Goal: Transaction & Acquisition: Download file/media

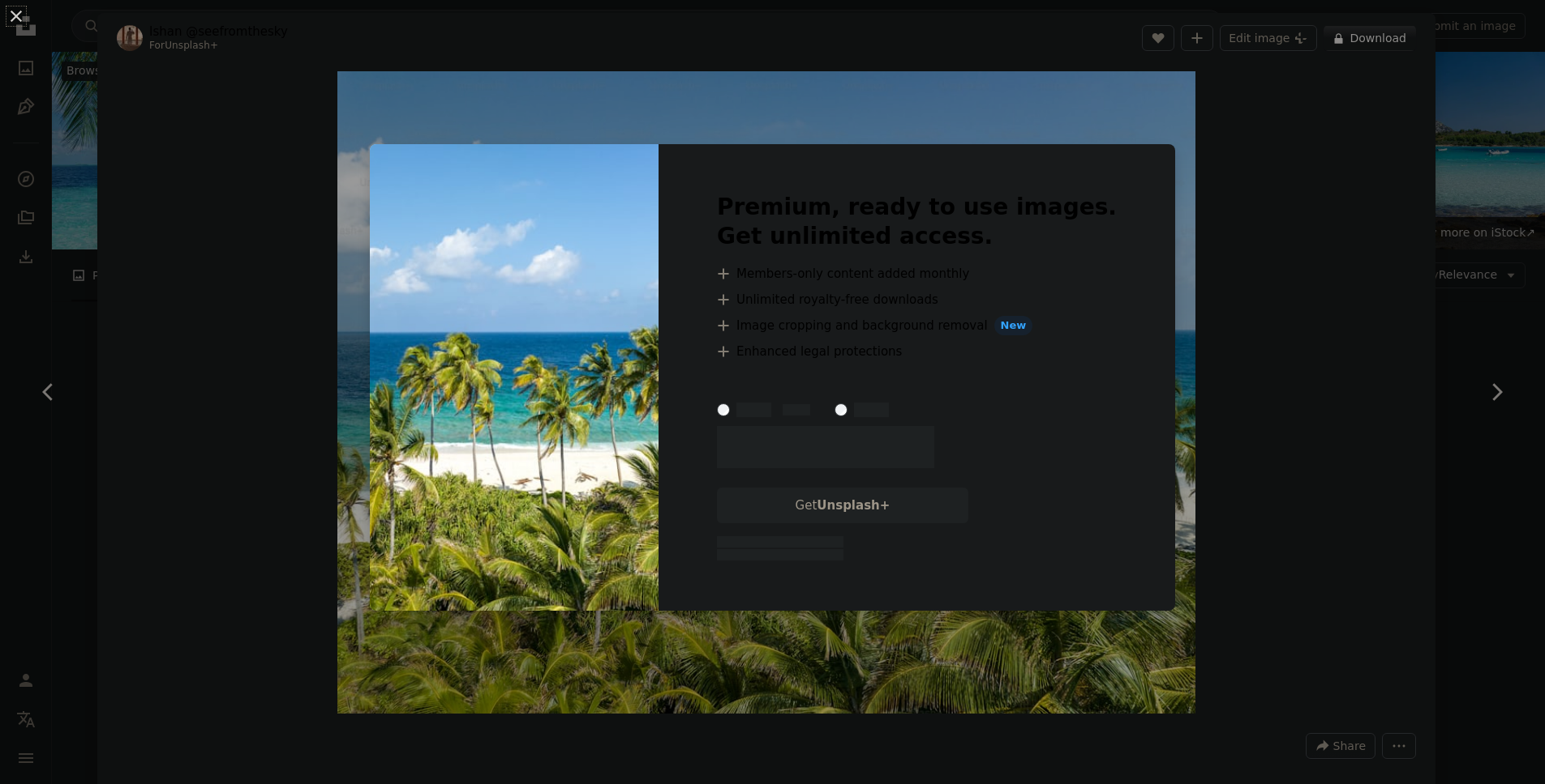
scroll to position [5199, 0]
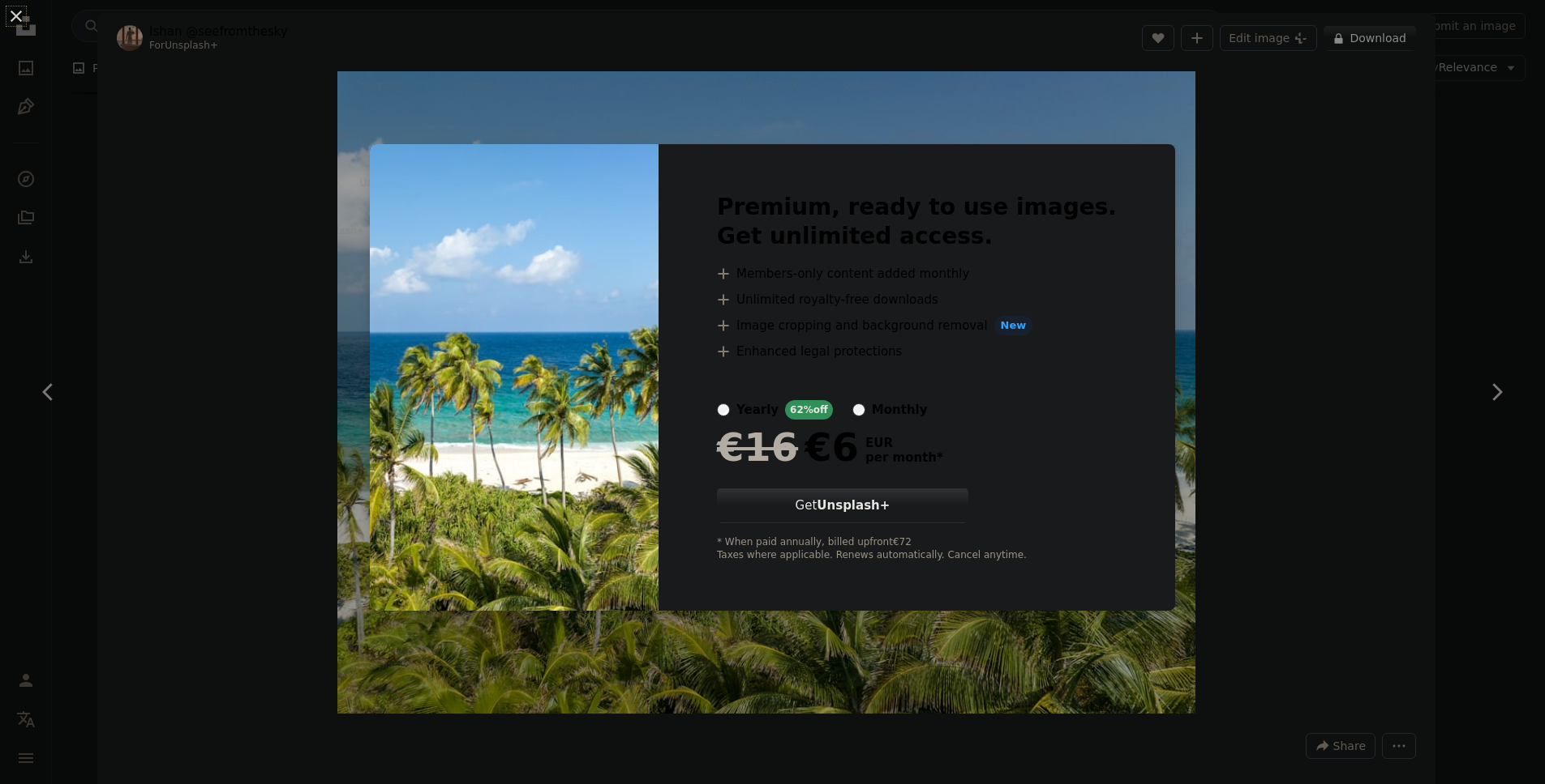
click at [1285, 306] on div "An X shape Premium, ready to use images. Get unlimited access. A plus sign Memb…" at bounding box center [772, 392] width 1545 height 784
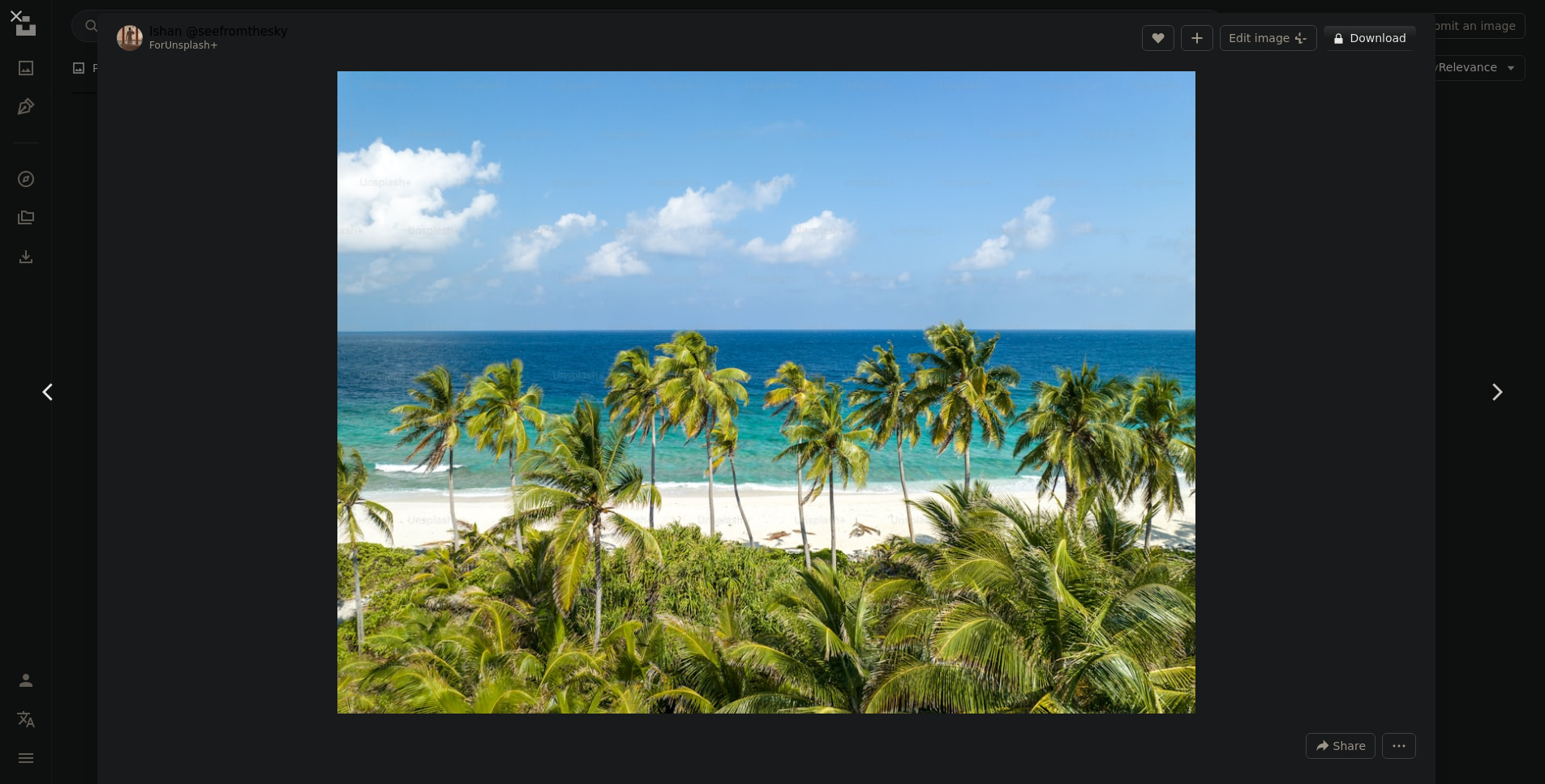
click at [7, 351] on link "Chevron left" at bounding box center [49, 392] width 98 height 155
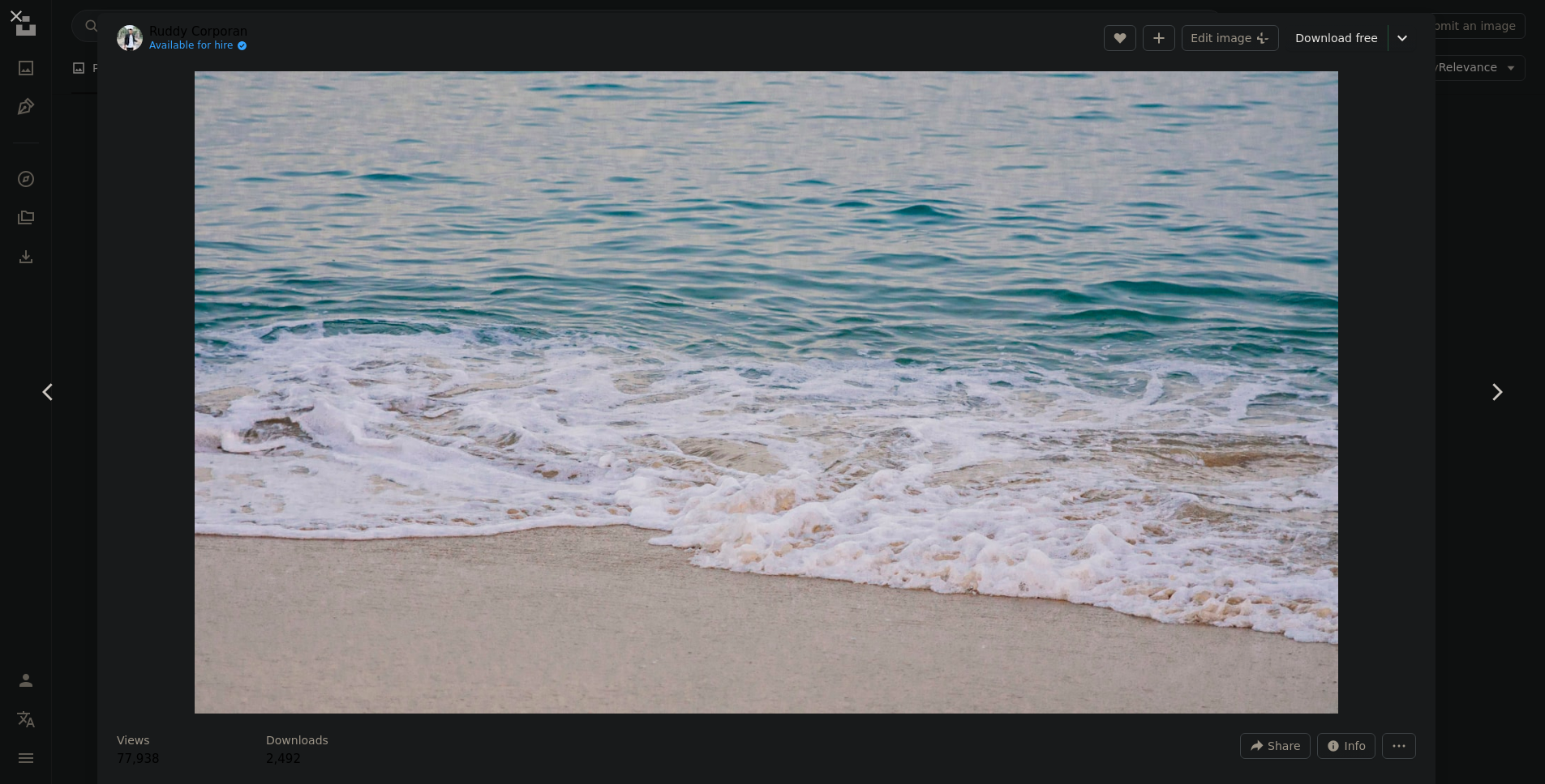
click at [1485, 181] on div "An X shape Chevron left Chevron right [PERSON_NAME] Available for hire A checkm…" at bounding box center [772, 392] width 1545 height 784
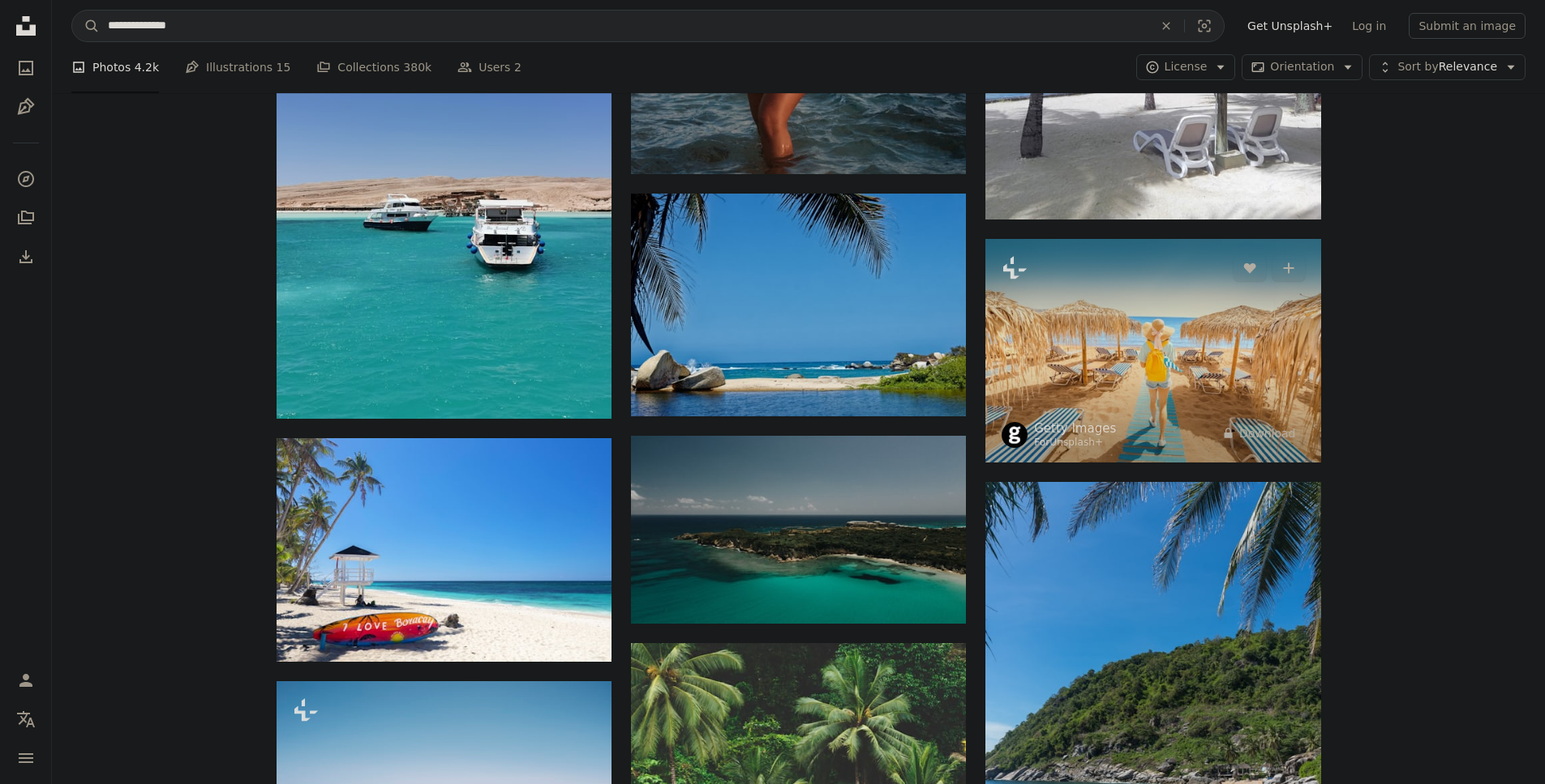
scroll to position [5808, 0]
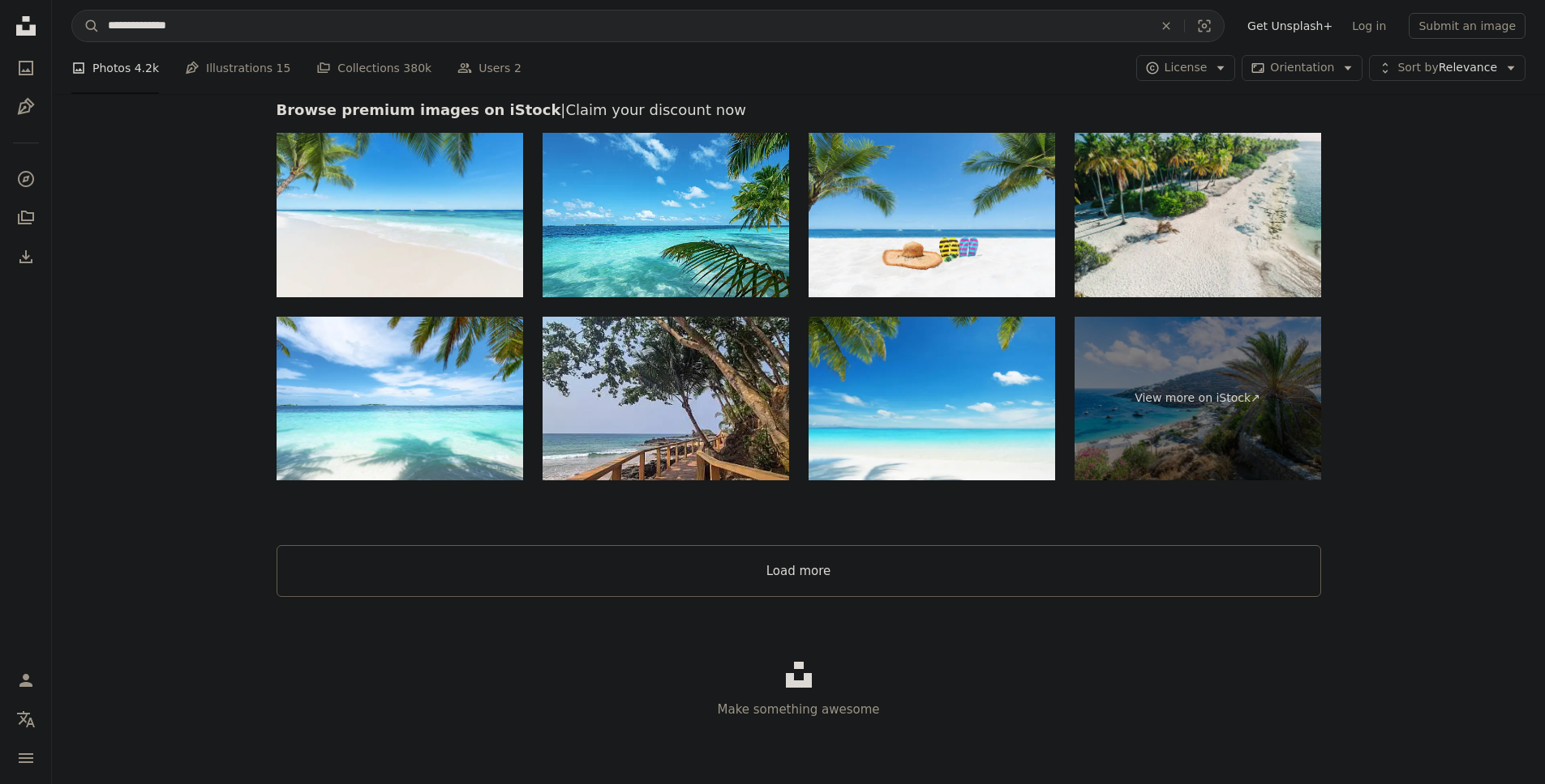
click at [797, 592] on button "Load more" at bounding box center [798, 571] width 1044 height 52
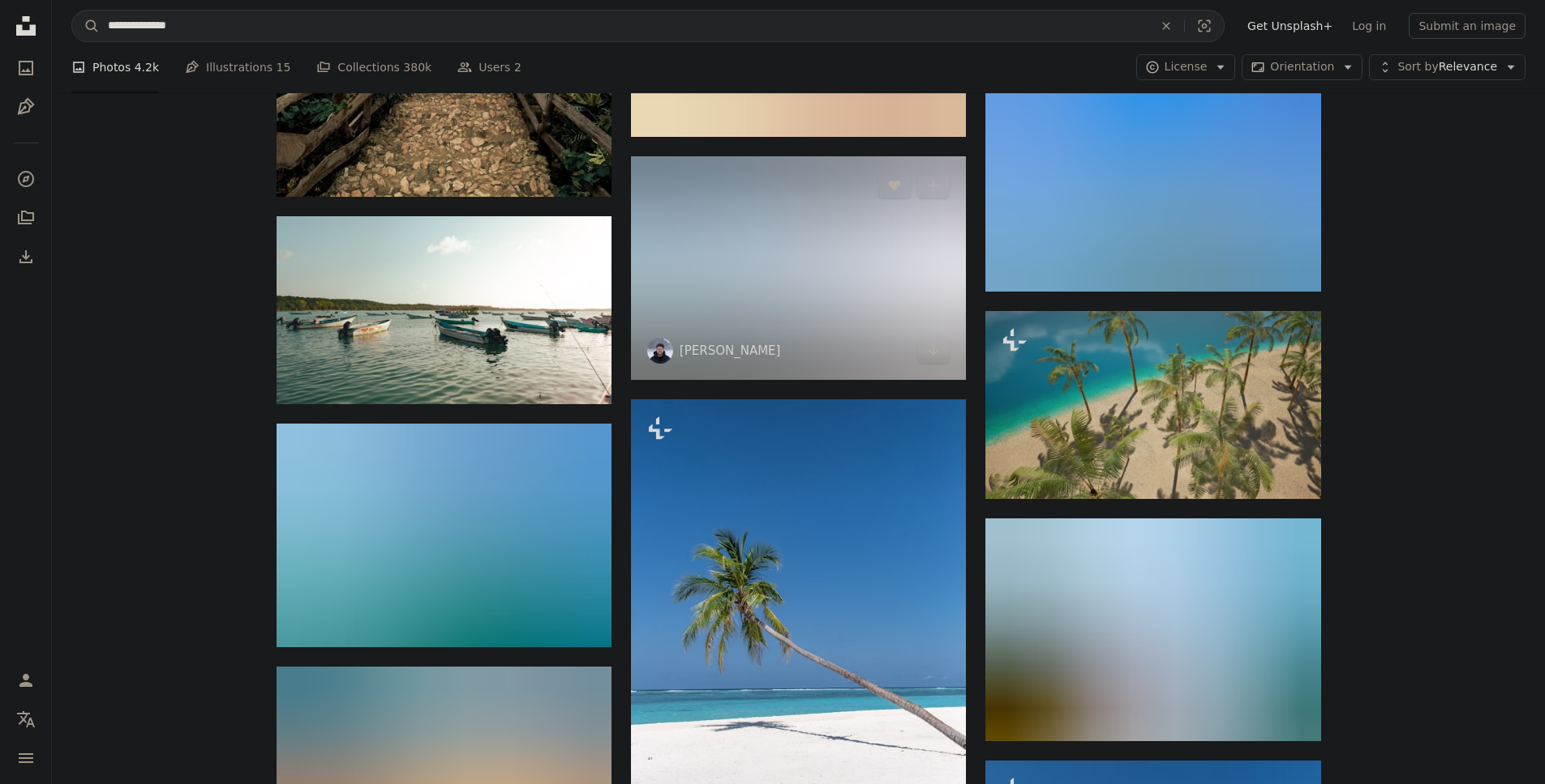
scroll to position [17516, 0]
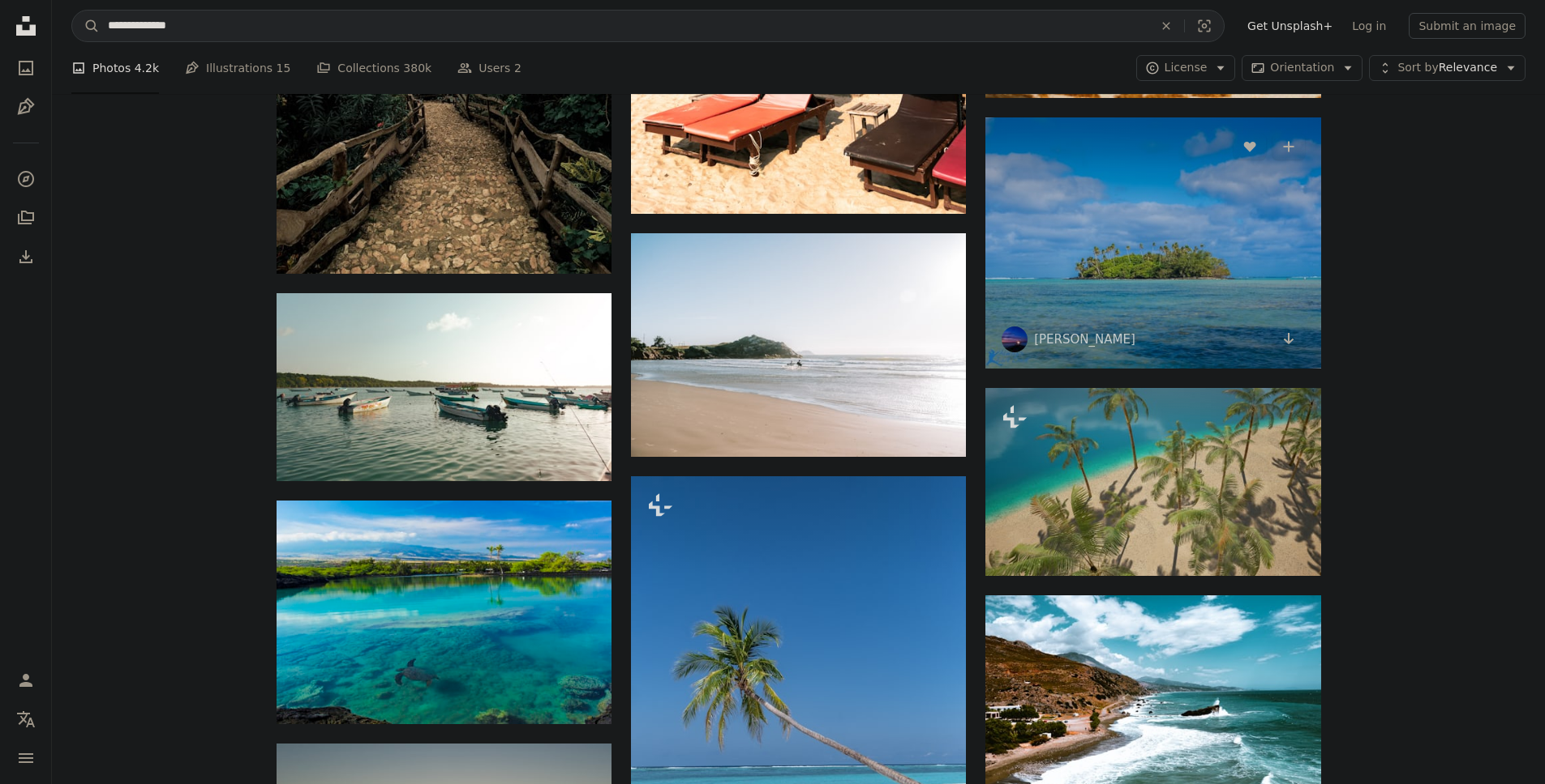
click at [1165, 289] on img at bounding box center [1152, 243] width 335 height 251
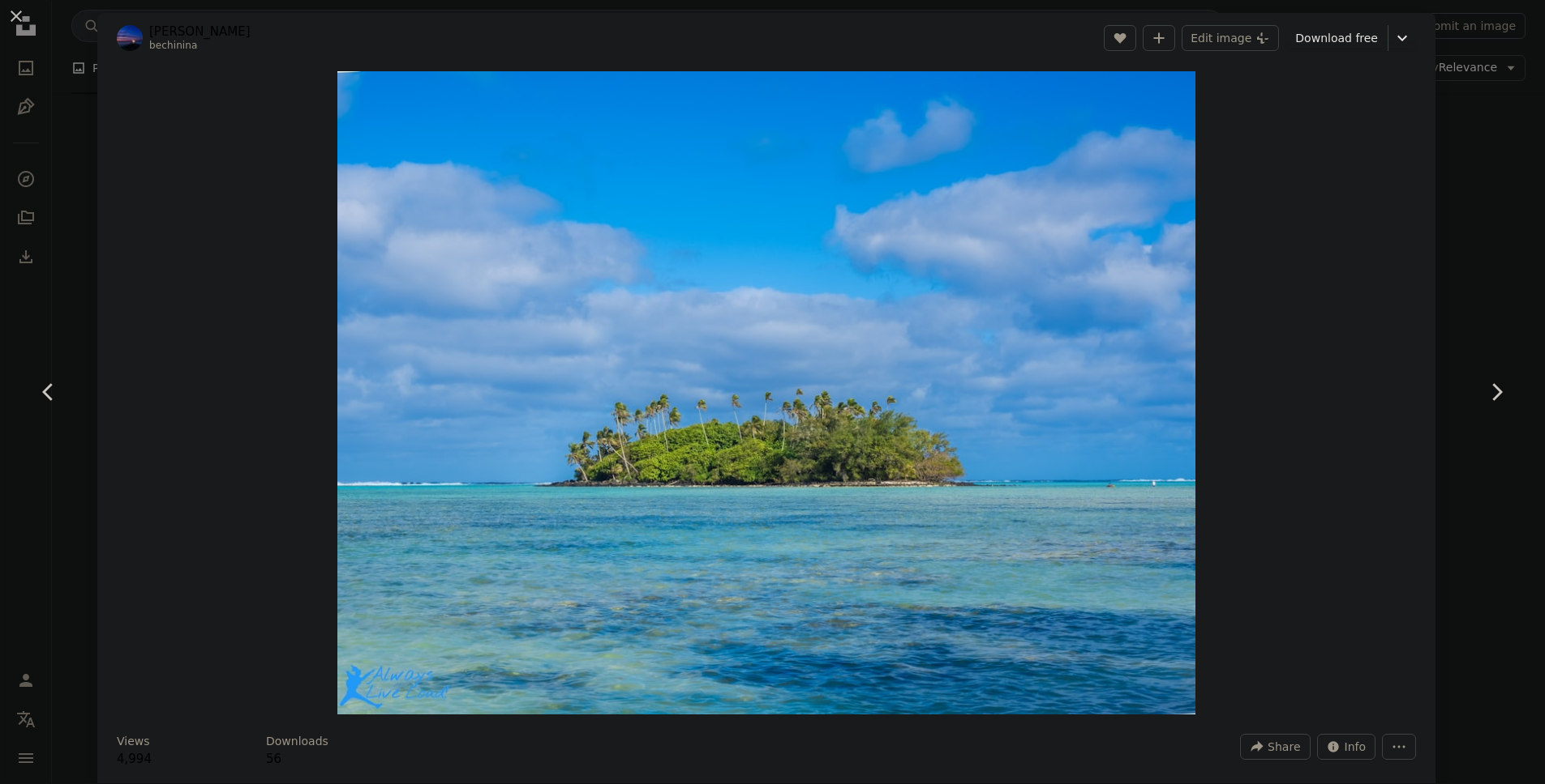
click at [1303, 257] on div "Zoom in" at bounding box center [766, 393] width 1338 height 659
click at [1462, 126] on div "An X shape Chevron left Chevron right [PERSON_NAME] bechinina A heart A plus si…" at bounding box center [772, 392] width 1545 height 784
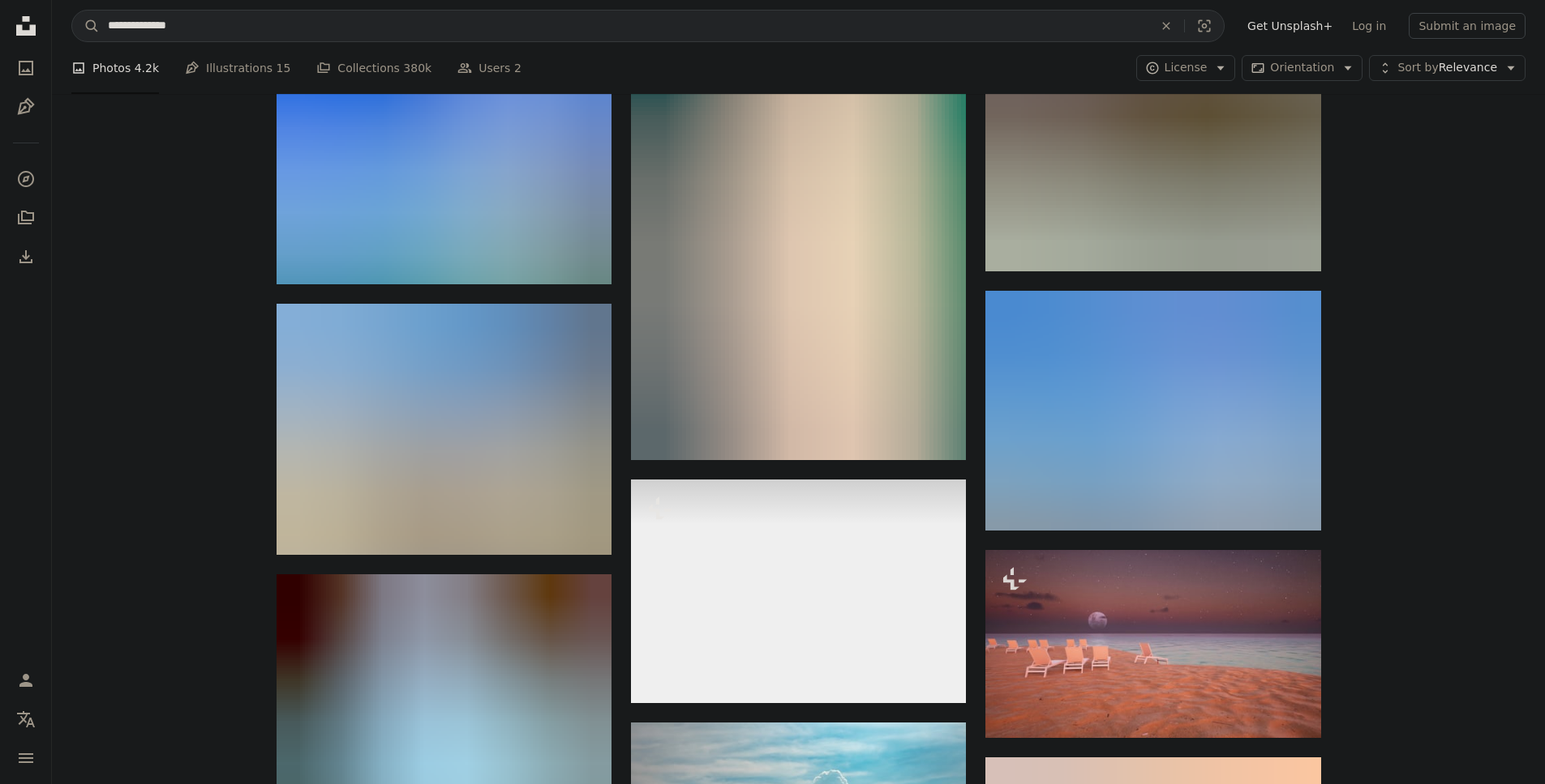
scroll to position [19449, 0]
